Goal: Information Seeking & Learning: Learn about a topic

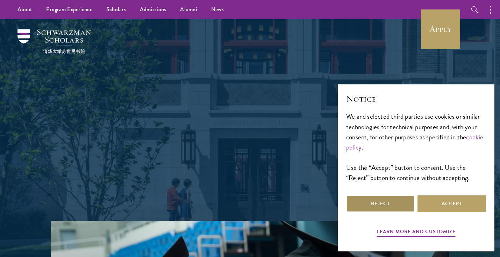
click at [380, 198] on button "Reject" at bounding box center [380, 203] width 69 height 17
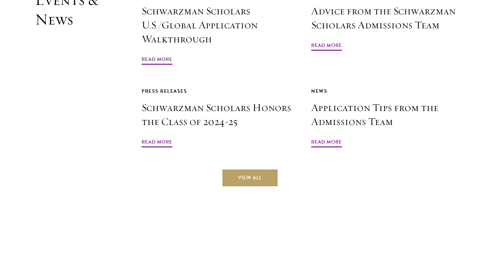
scroll to position [1677, 0]
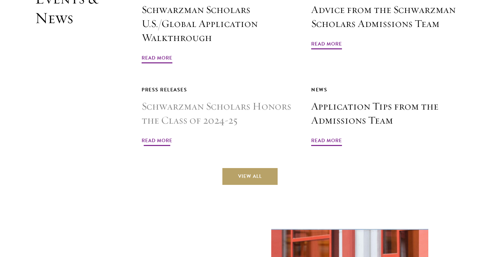
click at [161, 136] on span "Read More" at bounding box center [157, 141] width 31 height 11
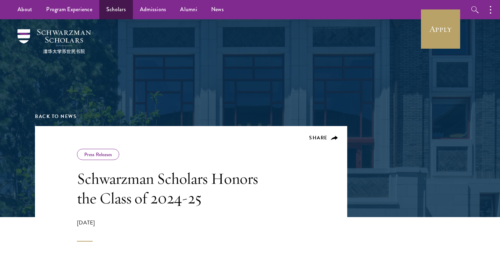
click at [117, 8] on link "Scholars" at bounding box center [116, 9] width 34 height 19
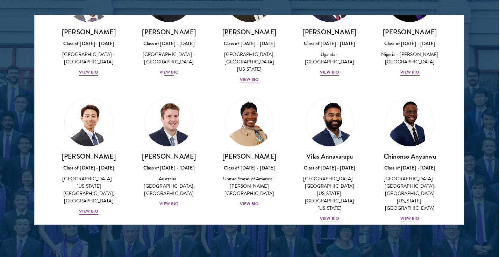
scroll to position [210, 0]
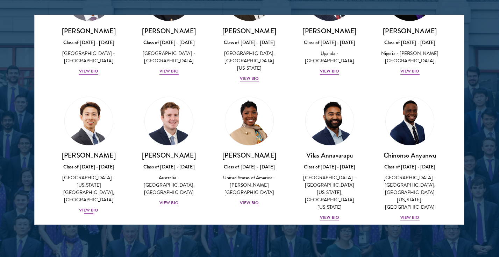
click at [89, 189] on div "[PERSON_NAME] Class of [DATE] - [DATE] [GEOGRAPHIC_DATA] - [US_STATE][GEOGRAPHI…" at bounding box center [89, 182] width 66 height 63
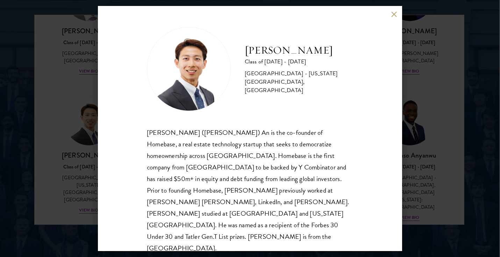
click at [393, 15] on button at bounding box center [394, 14] width 6 height 6
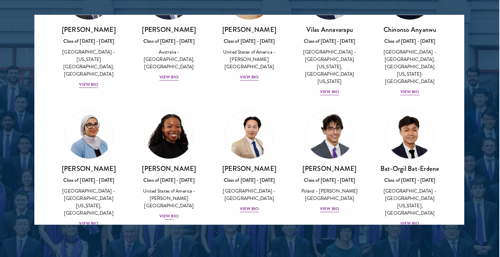
scroll to position [338, 0]
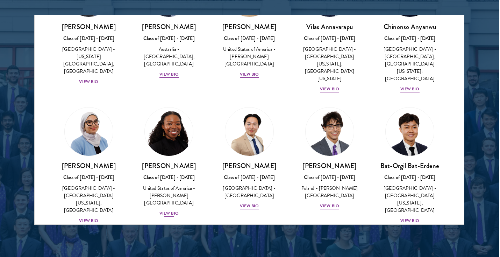
click at [173, 210] on div "View Bio" at bounding box center [168, 213] width 19 height 7
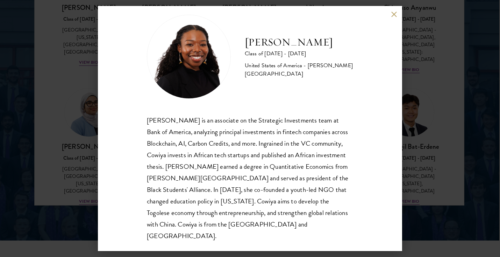
scroll to position [933, 1]
click at [393, 13] on button at bounding box center [394, 14] width 6 height 6
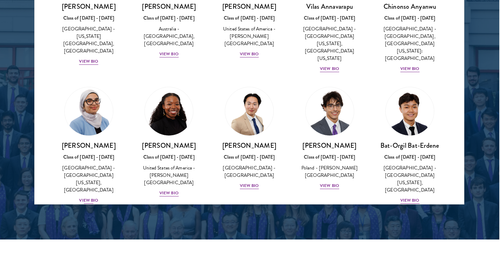
click at [90, 197] on div "View Bio" at bounding box center [88, 200] width 19 height 7
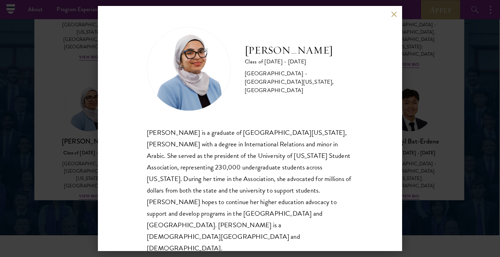
scroll to position [935, 1]
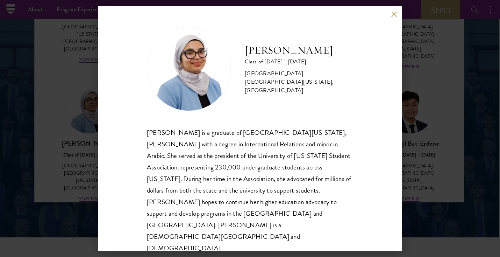
click at [395, 23] on div "[PERSON_NAME] Class of [DATE] - [DATE] [GEOGRAPHIC_DATA] - [GEOGRAPHIC_DATA][US…" at bounding box center [250, 128] width 304 height 245
click at [396, 17] on button at bounding box center [394, 14] width 6 height 6
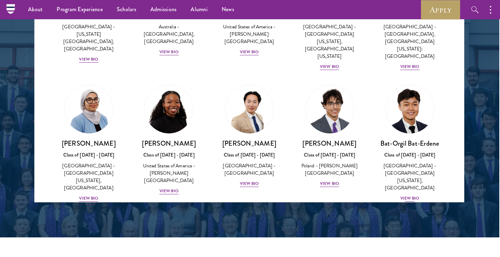
click at [407, 163] on div "[PERSON_NAME] Bat-Erdene Class of [DATE] - [DATE] [GEOGRAPHIC_DATA] - [GEOGRAPH…" at bounding box center [410, 170] width 66 height 63
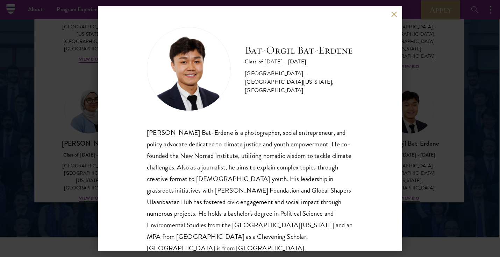
click at [398, 17] on div "[PERSON_NAME] Bat-Erdene Class of [DATE] - [DATE] [GEOGRAPHIC_DATA] - [GEOGRAPH…" at bounding box center [250, 128] width 304 height 245
click at [397, 16] on div "[PERSON_NAME] Bat-Erdene Class of [DATE] - [DATE] [GEOGRAPHIC_DATA] - [GEOGRAPH…" at bounding box center [250, 128] width 304 height 245
click at [388, 19] on div "[PERSON_NAME] Bat-Erdene Class of [DATE] - [DATE] [GEOGRAPHIC_DATA] - [GEOGRAPH…" at bounding box center [250, 128] width 304 height 245
click at [391, 12] on div "[PERSON_NAME] Bat-Erdene Class of [DATE] - [DATE] [GEOGRAPHIC_DATA] - [GEOGRAPH…" at bounding box center [250, 128] width 304 height 245
click at [394, 14] on button at bounding box center [394, 14] width 6 height 6
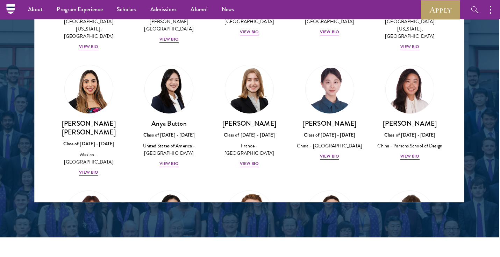
scroll to position [492, 0]
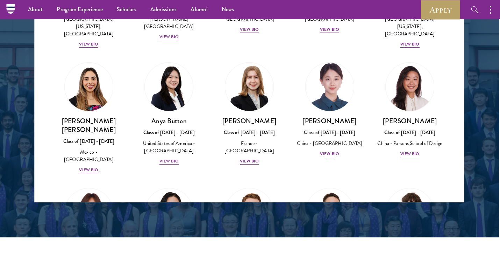
click at [321, 150] on div "View Bio" at bounding box center [329, 153] width 19 height 7
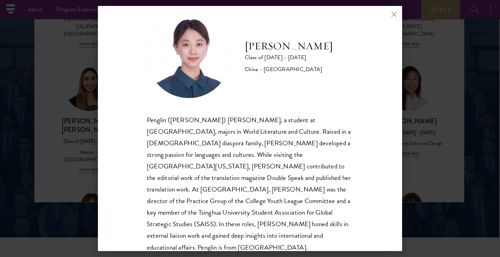
scroll to position [12, 0]
click at [395, 10] on div "[PERSON_NAME] Class of [DATE] - [DATE] [GEOGRAPHIC_DATA] - [GEOGRAPHIC_DATA] Pe…" at bounding box center [250, 128] width 304 height 245
click at [395, 13] on button at bounding box center [394, 14] width 6 height 6
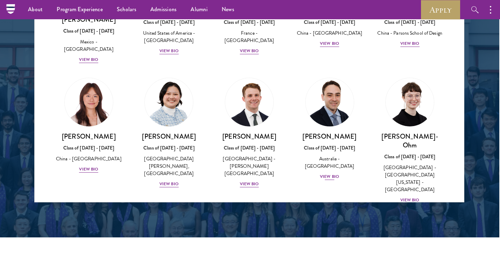
scroll to position [604, 0]
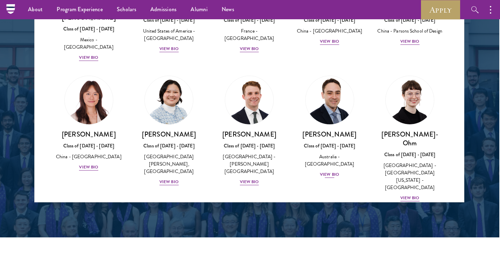
click at [332, 171] on div "View Bio" at bounding box center [329, 174] width 19 height 7
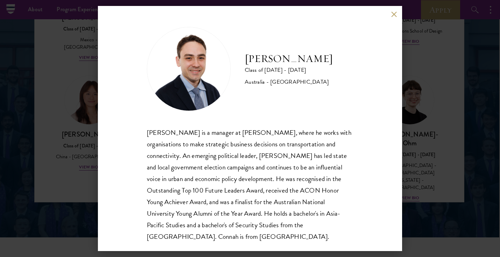
click at [396, 14] on button at bounding box center [394, 14] width 6 height 6
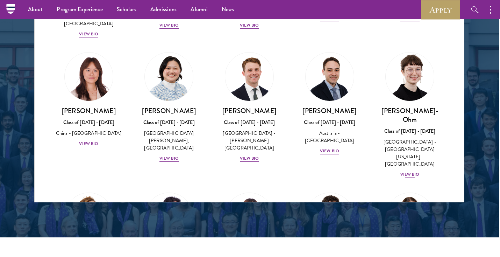
scroll to position [628, 0]
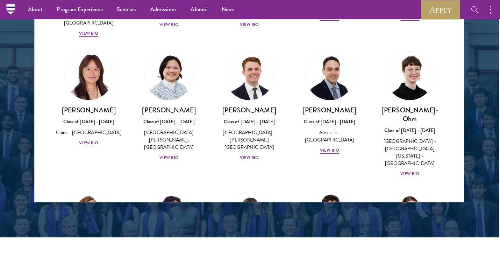
click at [85, 106] on div "[PERSON_NAME] Class of [DATE] - [DATE] [GEOGRAPHIC_DATA] - [GEOGRAPHIC_DATA] Vi…" at bounding box center [89, 126] width 66 height 41
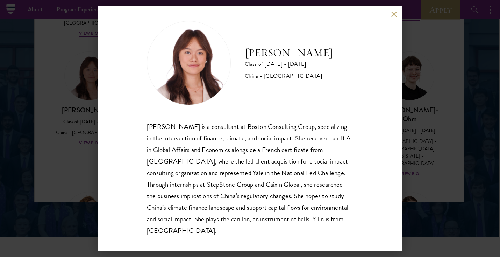
scroll to position [11, 0]
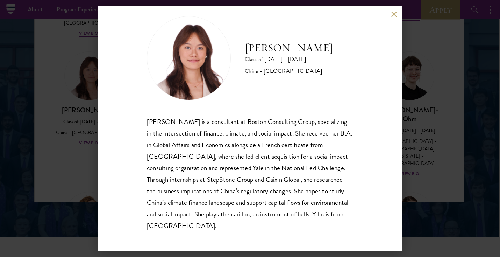
click at [391, 15] on button at bounding box center [394, 14] width 6 height 6
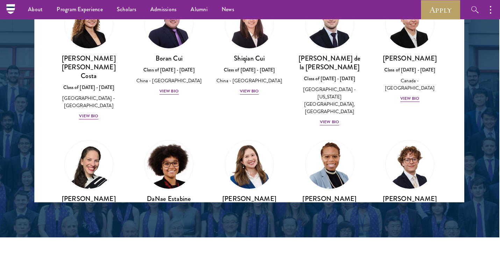
scroll to position [835, 0]
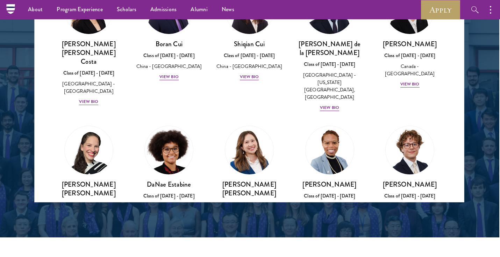
click at [412, 221] on div "View Bio" at bounding box center [409, 224] width 19 height 7
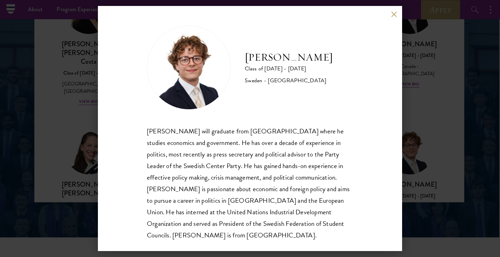
scroll to position [1, 0]
click at [393, 14] on button at bounding box center [394, 14] width 6 height 6
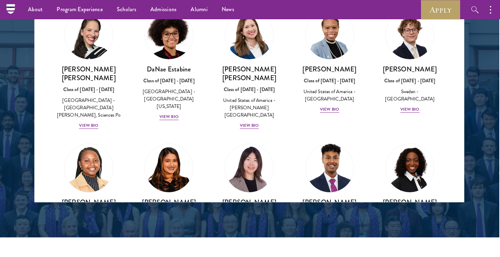
scroll to position [950, 0]
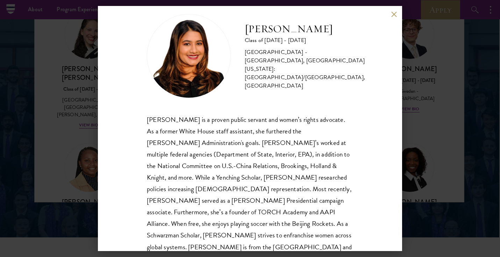
scroll to position [19, 0]
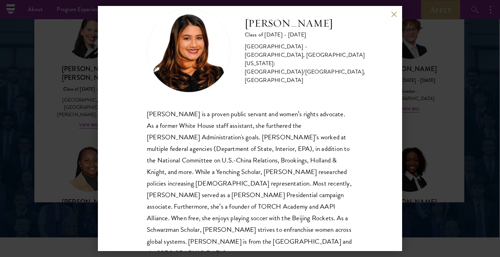
click at [392, 15] on button at bounding box center [394, 14] width 6 height 6
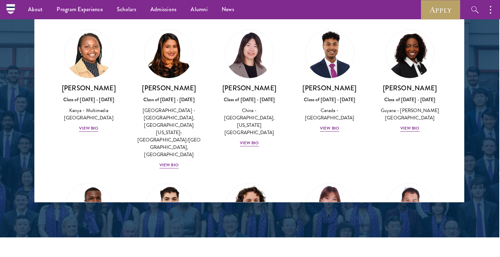
scroll to position [1066, 0]
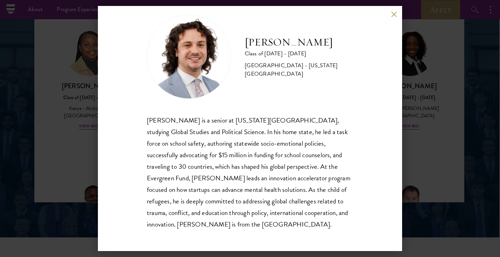
scroll to position [12, 0]
click at [392, 12] on button at bounding box center [394, 14] width 6 height 6
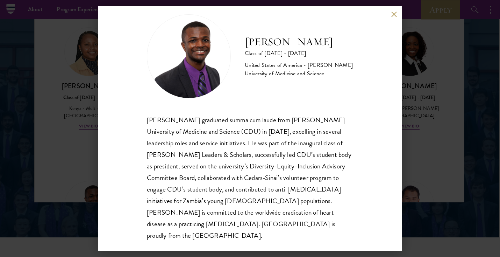
scroll to position [12, 0]
click at [392, 16] on button at bounding box center [394, 14] width 6 height 6
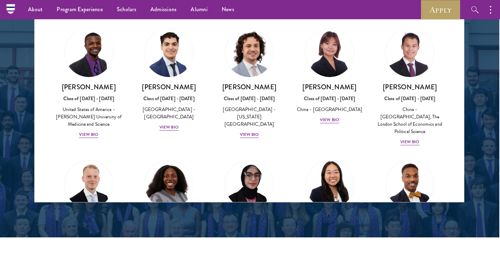
scroll to position [1219, 0]
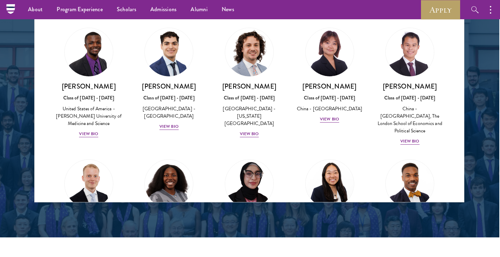
click at [254, 255] on div "View Bio" at bounding box center [249, 258] width 19 height 7
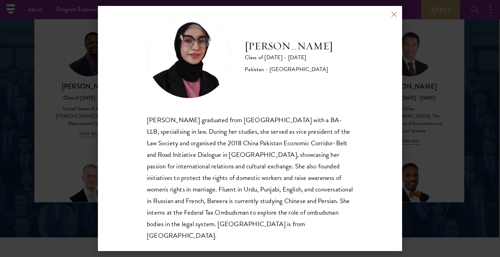
scroll to position [12, 0]
click at [393, 12] on button at bounding box center [394, 14] width 6 height 6
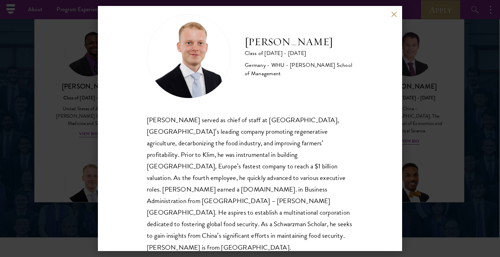
scroll to position [12, 0]
click at [393, 14] on button at bounding box center [394, 14] width 6 height 6
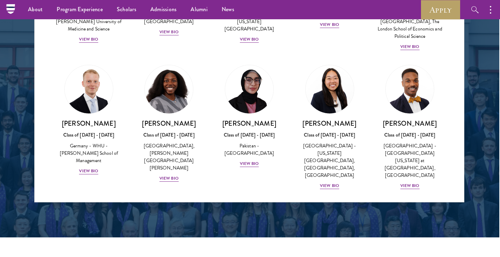
scroll to position [1319, 0]
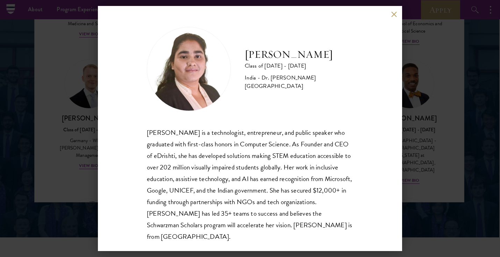
click at [391, 12] on button at bounding box center [394, 14] width 6 height 6
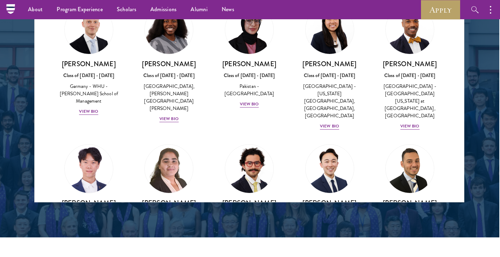
scroll to position [1379, 0]
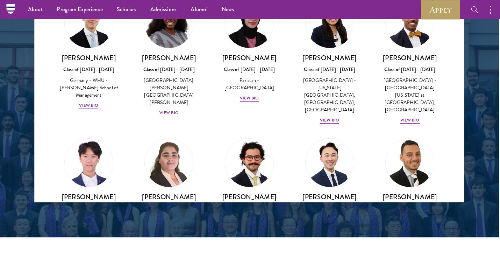
click at [403, 234] on div "View Bio" at bounding box center [409, 237] width 19 height 7
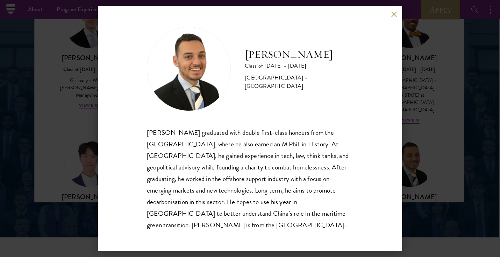
click at [389, 20] on div "[PERSON_NAME] Class of [DATE] - [DATE] [GEOGRAPHIC_DATA] - [GEOGRAPHIC_DATA] [P…" at bounding box center [250, 128] width 304 height 245
click at [391, 17] on button at bounding box center [394, 14] width 6 height 6
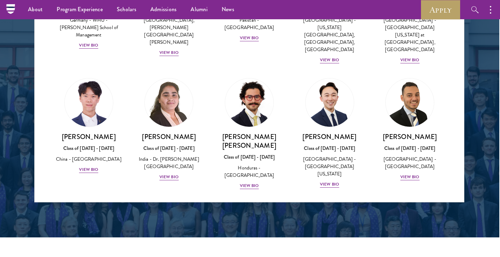
scroll to position [1444, 0]
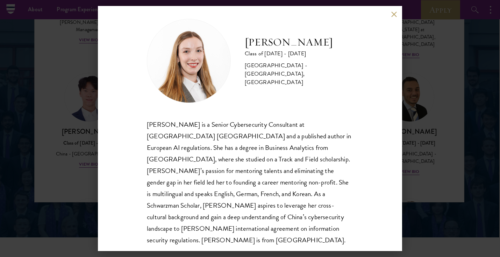
scroll to position [11, 0]
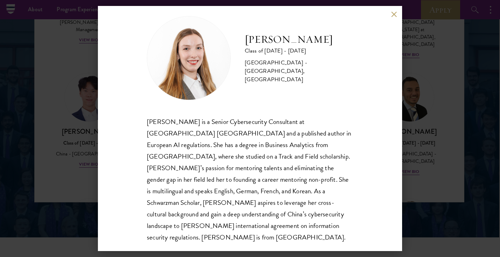
click at [395, 10] on div "[PERSON_NAME] Class of [DATE] - [DATE] [GEOGRAPHIC_DATA] - [GEOGRAPHIC_DATA], […" at bounding box center [250, 128] width 304 height 245
click at [393, 10] on div "[PERSON_NAME] Class of [DATE] - [DATE] [GEOGRAPHIC_DATA] - [GEOGRAPHIC_DATA], […" at bounding box center [250, 128] width 304 height 245
click at [394, 15] on button at bounding box center [394, 14] width 6 height 6
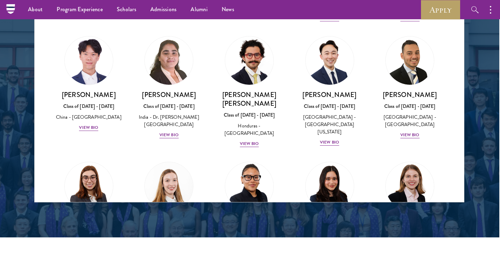
scroll to position [1481, 0]
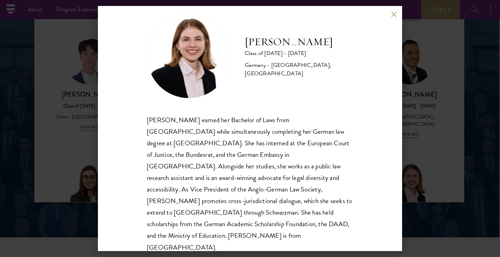
scroll to position [12, 0]
click at [393, 12] on button at bounding box center [394, 14] width 6 height 6
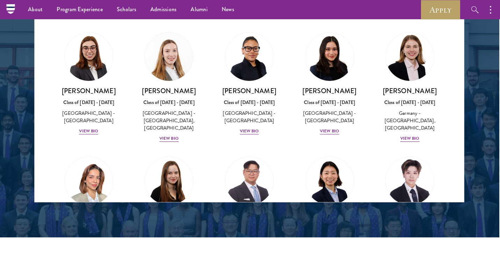
scroll to position [1611, 0]
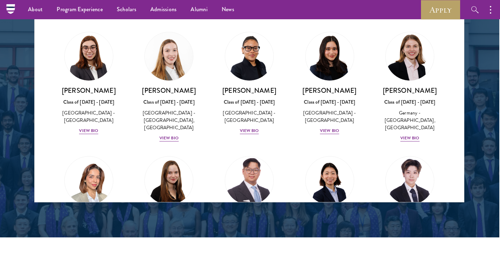
click at [257, 251] on div "View Bio" at bounding box center [249, 254] width 19 height 7
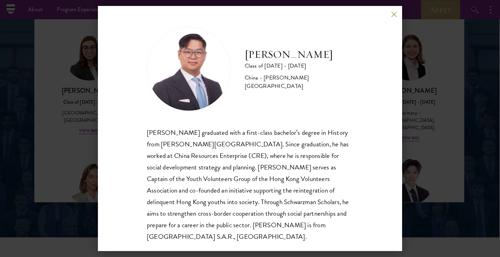
click at [389, 11] on div "[PERSON_NAME] Class of [DATE] - [DATE] [GEOGRAPHIC_DATA] - [PERSON_NAME][GEOGRA…" at bounding box center [250, 128] width 304 height 245
click at [397, 10] on div "[PERSON_NAME] Class of [DATE] - [DATE] [GEOGRAPHIC_DATA] - [PERSON_NAME][GEOGRA…" at bounding box center [250, 128] width 304 height 245
click at [394, 15] on button at bounding box center [394, 14] width 6 height 6
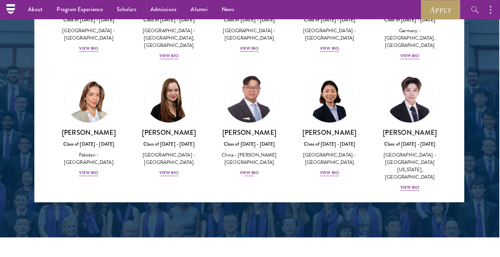
scroll to position [1693, 0]
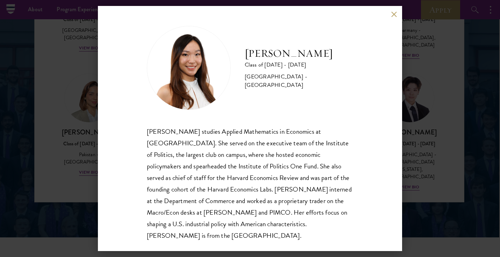
scroll to position [1, 0]
click at [393, 14] on button at bounding box center [394, 14] width 6 height 6
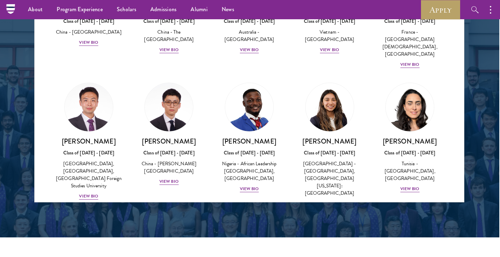
scroll to position [2080, 0]
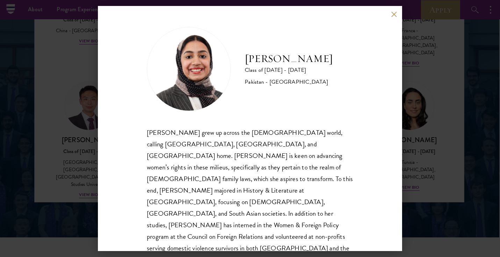
click at [395, 15] on button at bounding box center [394, 14] width 6 height 6
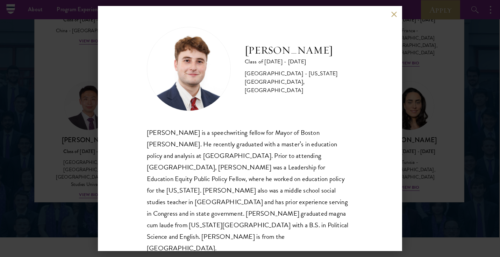
click at [393, 12] on button at bounding box center [394, 14] width 6 height 6
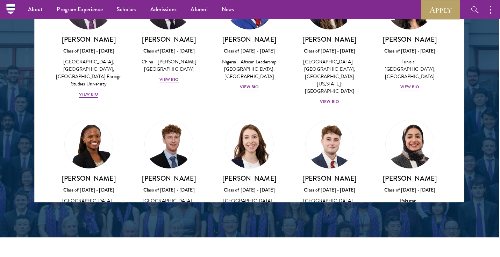
scroll to position [2182, 0]
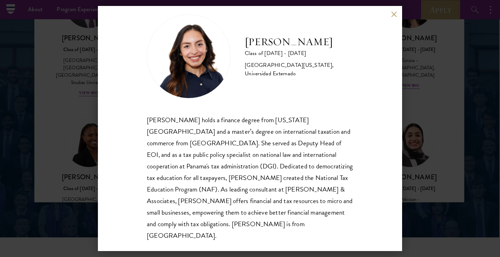
scroll to position [12, 0]
click at [394, 15] on button at bounding box center [394, 14] width 6 height 6
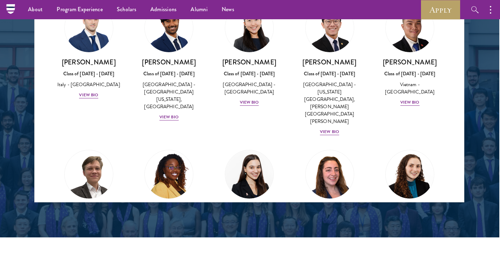
scroll to position [2555, 0]
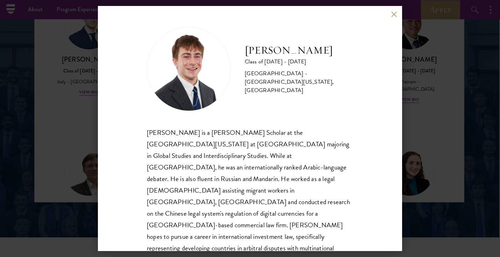
click at [395, 15] on button at bounding box center [394, 14] width 6 height 6
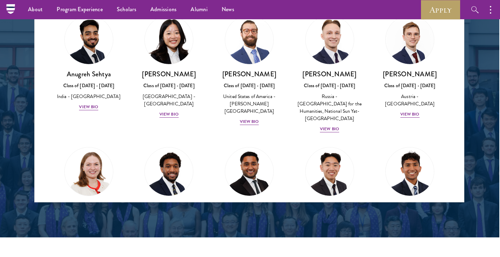
scroll to position [2937, 0]
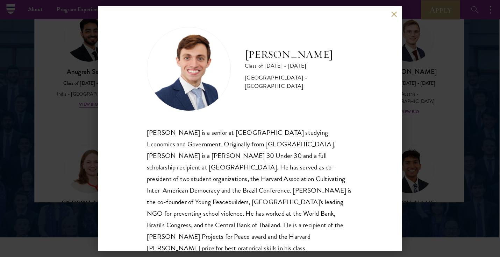
scroll to position [10, 0]
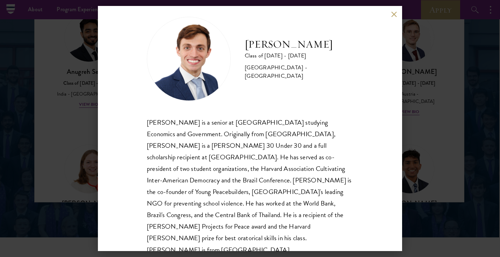
click at [392, 14] on button at bounding box center [394, 14] width 6 height 6
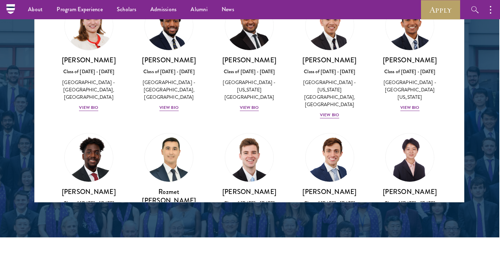
scroll to position [3082, 0]
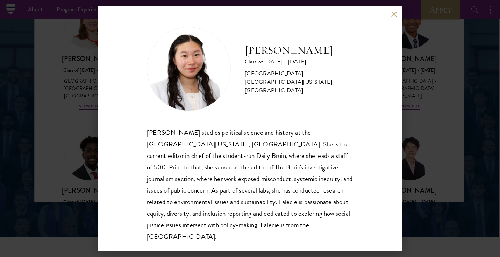
click at [394, 16] on button at bounding box center [394, 14] width 6 height 6
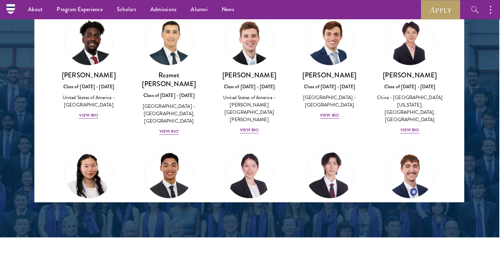
scroll to position [3197, 0]
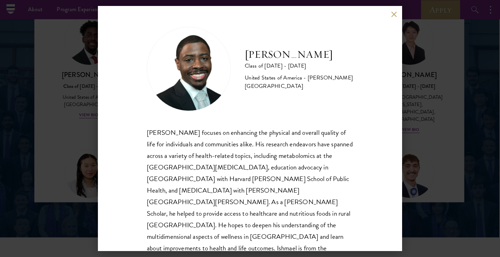
click at [392, 16] on button at bounding box center [394, 14] width 6 height 6
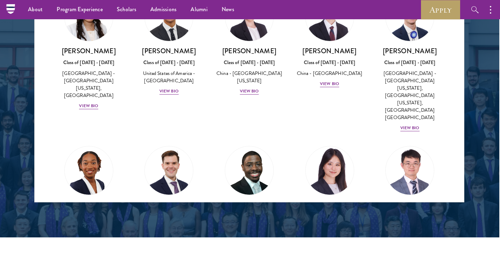
scroll to position [3348, 0]
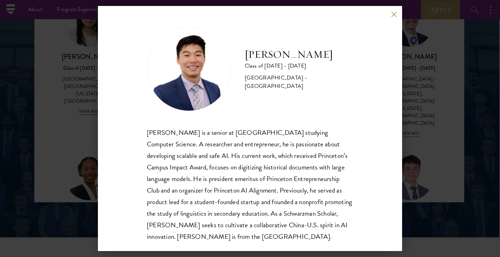
click at [395, 14] on button at bounding box center [394, 14] width 6 height 6
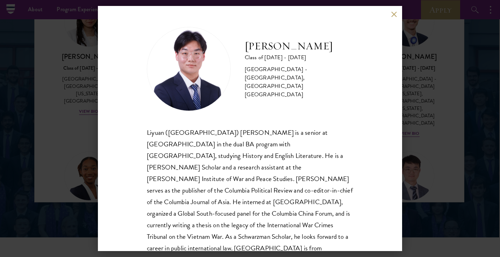
click at [393, 14] on button at bounding box center [394, 14] width 6 height 6
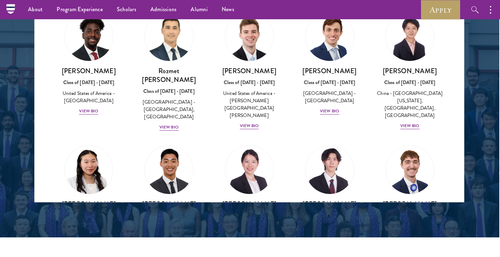
scroll to position [3199, 0]
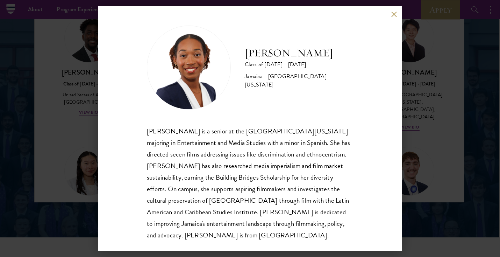
scroll to position [1, 0]
click at [395, 15] on button at bounding box center [394, 14] width 6 height 6
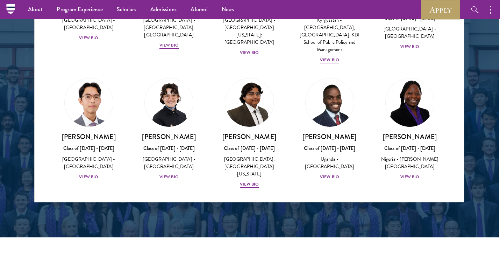
scroll to position [93, 0]
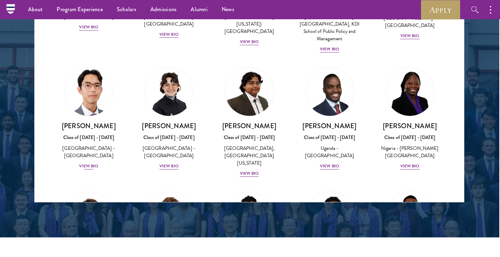
click at [81, 163] on div "View Bio" at bounding box center [88, 166] width 19 height 7
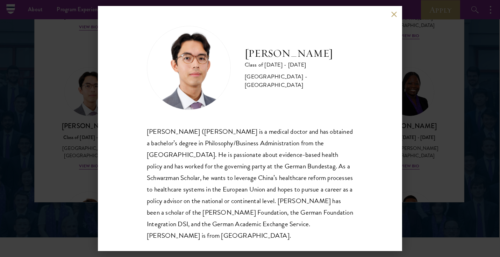
scroll to position [1, 0]
click at [394, 18] on div "[PERSON_NAME] Class of [DATE] - [DATE] [GEOGRAPHIC_DATA] - [GEOGRAPHIC_DATA] [P…" at bounding box center [250, 128] width 304 height 245
click at [393, 10] on div "[PERSON_NAME] Class of [DATE] - [DATE] [GEOGRAPHIC_DATA] - [GEOGRAPHIC_DATA] [P…" at bounding box center [250, 128] width 304 height 245
click at [399, 9] on div "[PERSON_NAME] Class of [DATE] - [DATE] [GEOGRAPHIC_DATA] - [GEOGRAPHIC_DATA] [P…" at bounding box center [250, 128] width 304 height 245
click at [394, 15] on button at bounding box center [394, 14] width 6 height 6
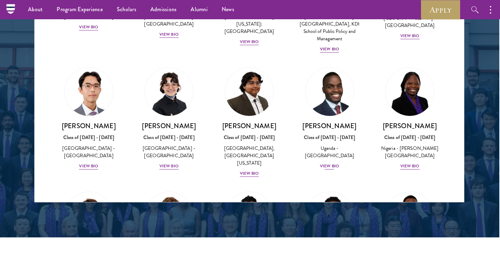
click at [330, 163] on div "View Bio" at bounding box center [329, 166] width 19 height 7
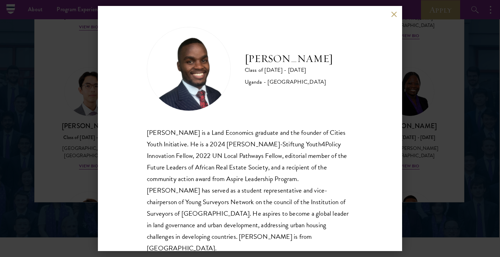
click at [396, 10] on div "[PERSON_NAME] Class of [DATE] - [DATE] [GEOGRAPHIC_DATA] - [GEOGRAPHIC_DATA] [G…" at bounding box center [250, 128] width 304 height 245
click at [392, 14] on button at bounding box center [394, 14] width 6 height 6
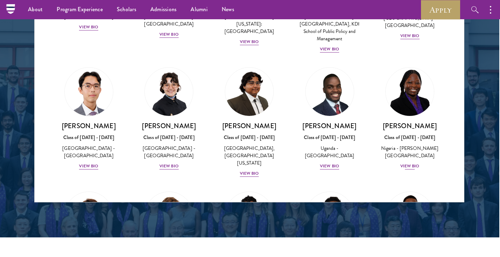
click at [408, 165] on div "View Bio" at bounding box center [409, 166] width 19 height 7
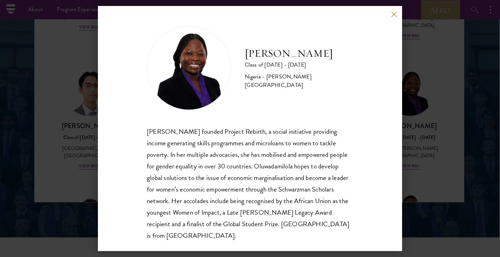
scroll to position [1, 0]
click at [393, 15] on button at bounding box center [394, 14] width 6 height 6
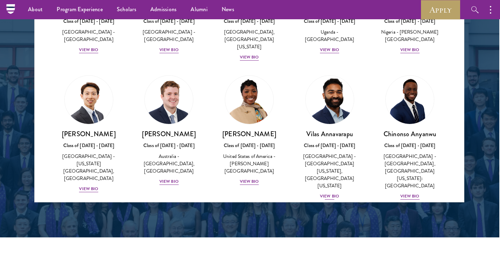
scroll to position [212, 0]
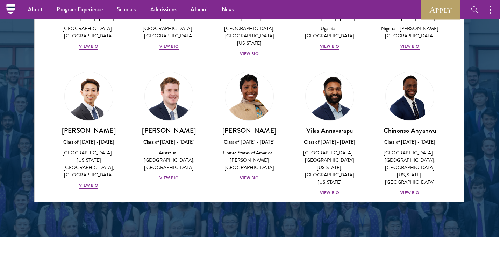
click at [250, 175] on div "View Bio" at bounding box center [249, 178] width 19 height 7
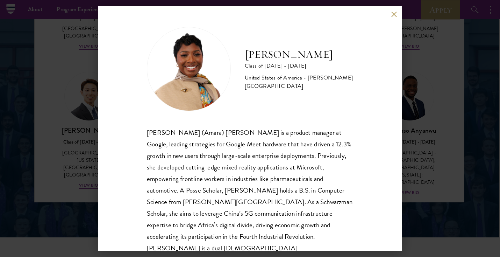
click at [394, 18] on div "[PERSON_NAME] Class of [DATE] - [DATE] [GEOGRAPHIC_DATA] - [PERSON_NAME][GEOGRA…" at bounding box center [250, 128] width 304 height 245
click at [391, 15] on button at bounding box center [394, 14] width 6 height 6
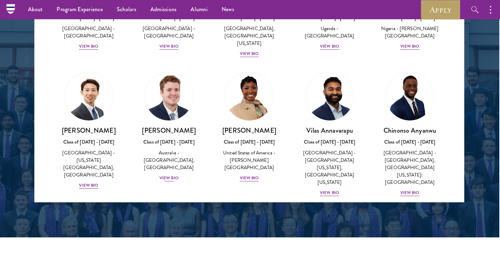
click at [171, 175] on div "View Bio" at bounding box center [168, 178] width 19 height 7
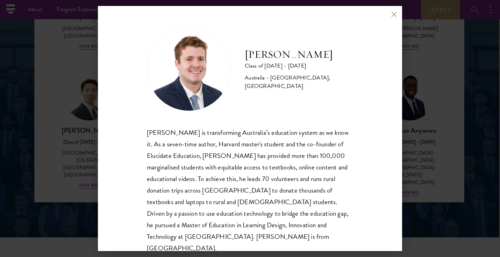
click at [393, 19] on div "[PERSON_NAME] Class of [DATE] - [DATE] [GEOGRAPHIC_DATA] - [GEOGRAPHIC_DATA], […" at bounding box center [250, 128] width 304 height 245
click at [394, 13] on button at bounding box center [394, 14] width 6 height 6
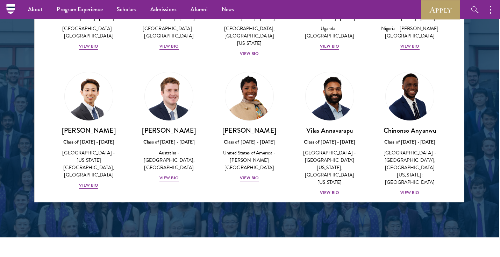
click at [406, 189] on div "View Bio" at bounding box center [409, 192] width 19 height 7
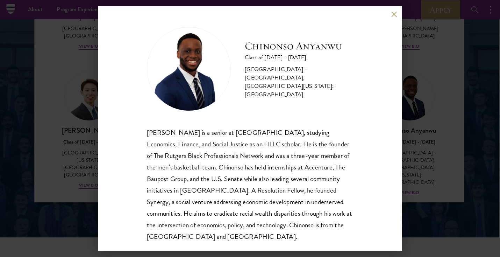
click at [382, 31] on div "[PERSON_NAME] Class of [DATE] - [DATE] [GEOGRAPHIC_DATA] - [GEOGRAPHIC_DATA], […" at bounding box center [250, 128] width 304 height 245
click at [394, 13] on button at bounding box center [394, 14] width 6 height 6
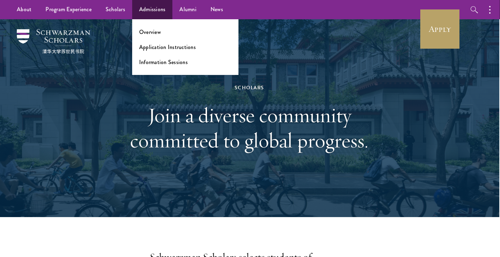
scroll to position [0, 1]
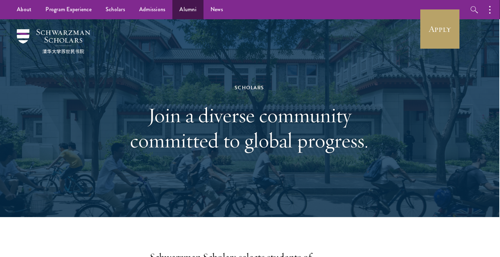
click at [185, 10] on link "Alumni" at bounding box center [187, 9] width 31 height 19
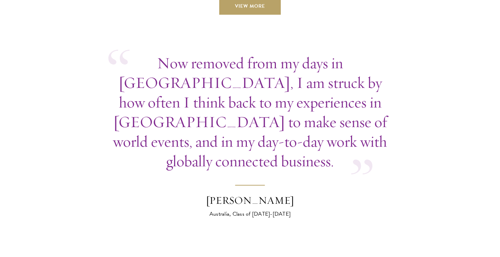
scroll to position [2621, 0]
